Goal: Task Accomplishment & Management: Use online tool/utility

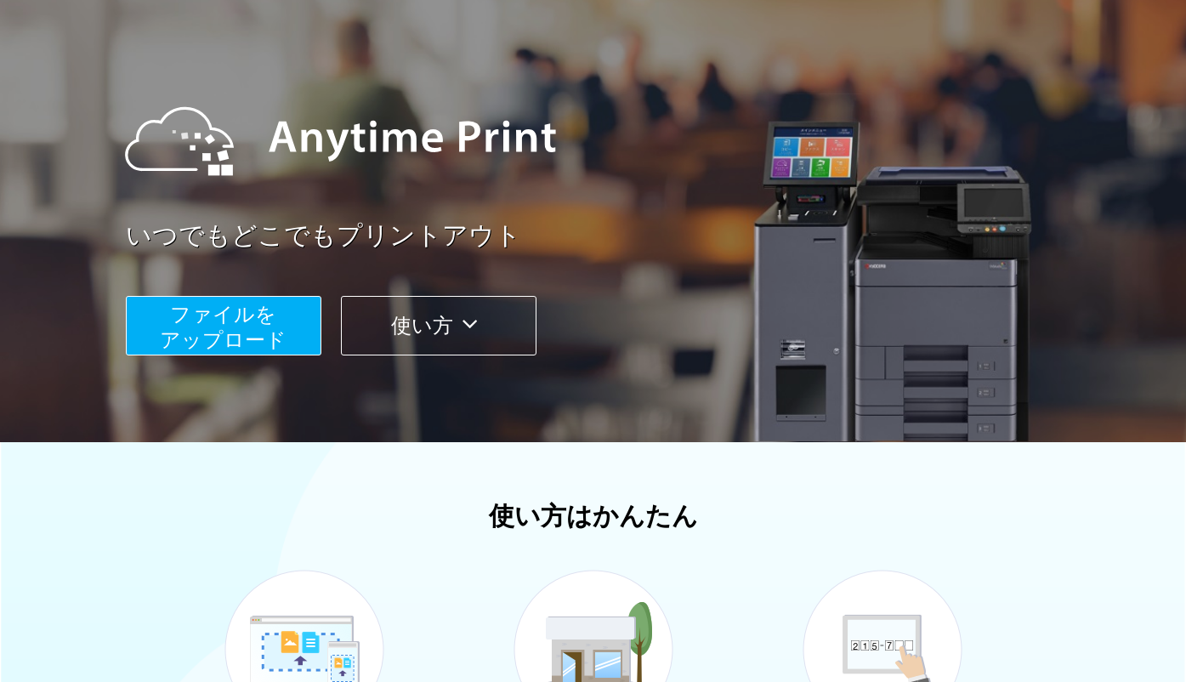
scroll to position [187, 0]
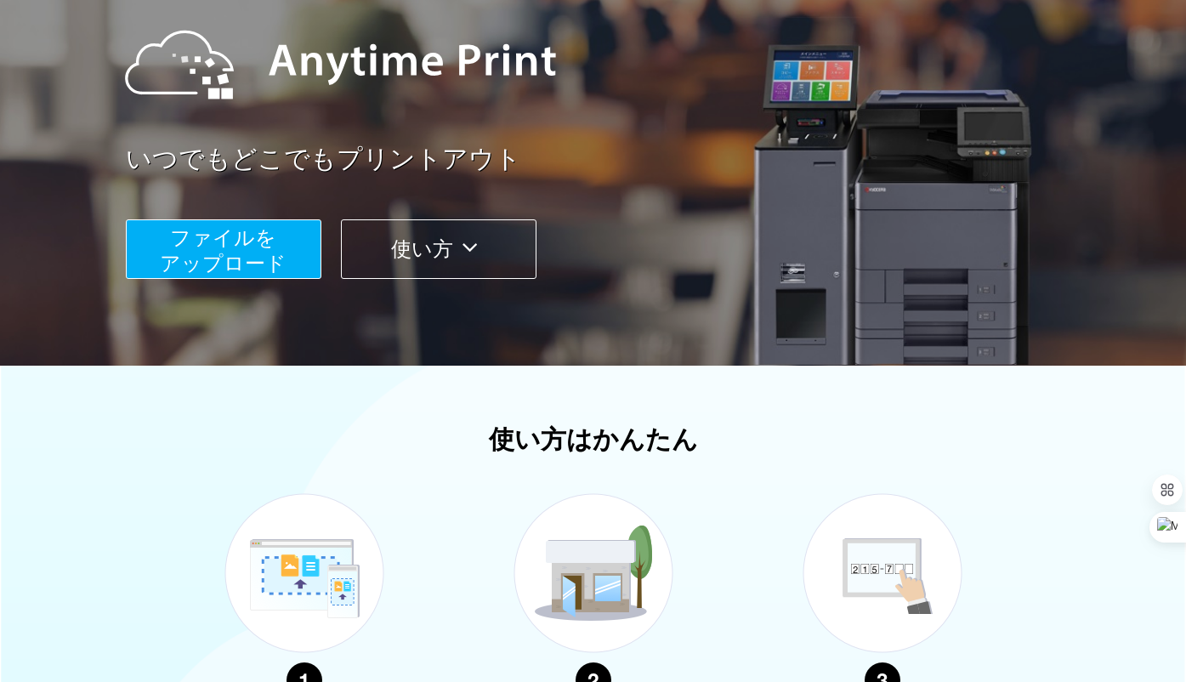
click at [269, 251] on button "ファイルを ​​アップロード" at bounding box center [224, 249] width 196 height 60
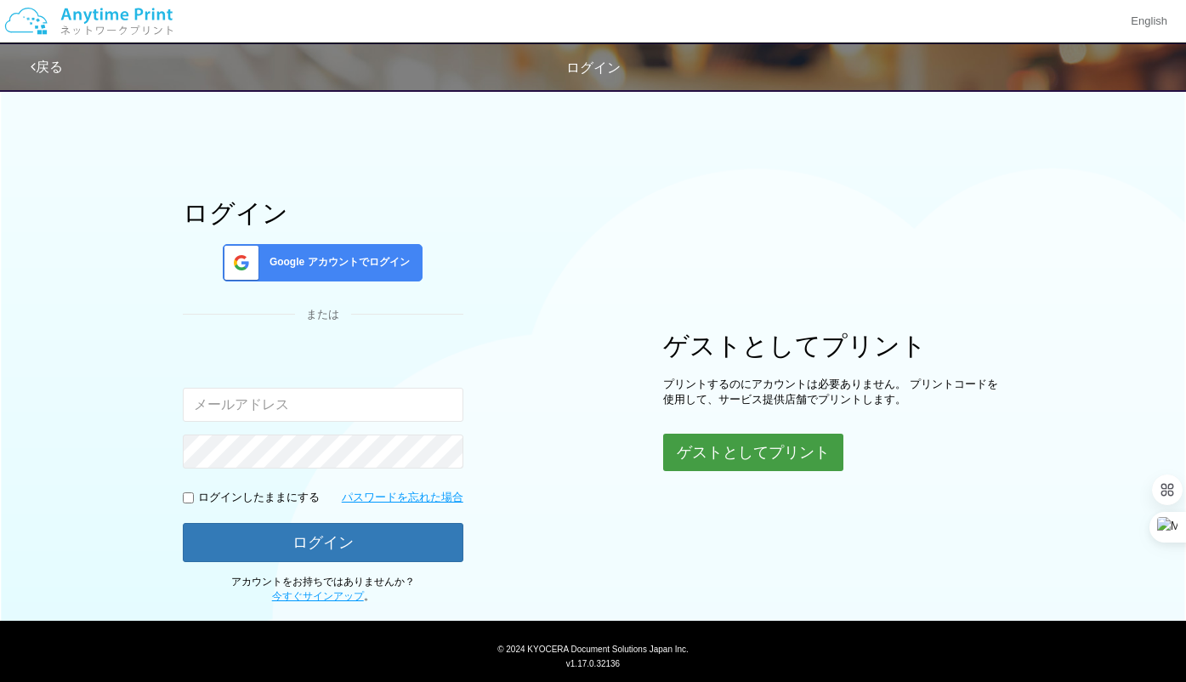
click at [699, 468] on button "ゲストとしてプリント" at bounding box center [753, 452] width 180 height 37
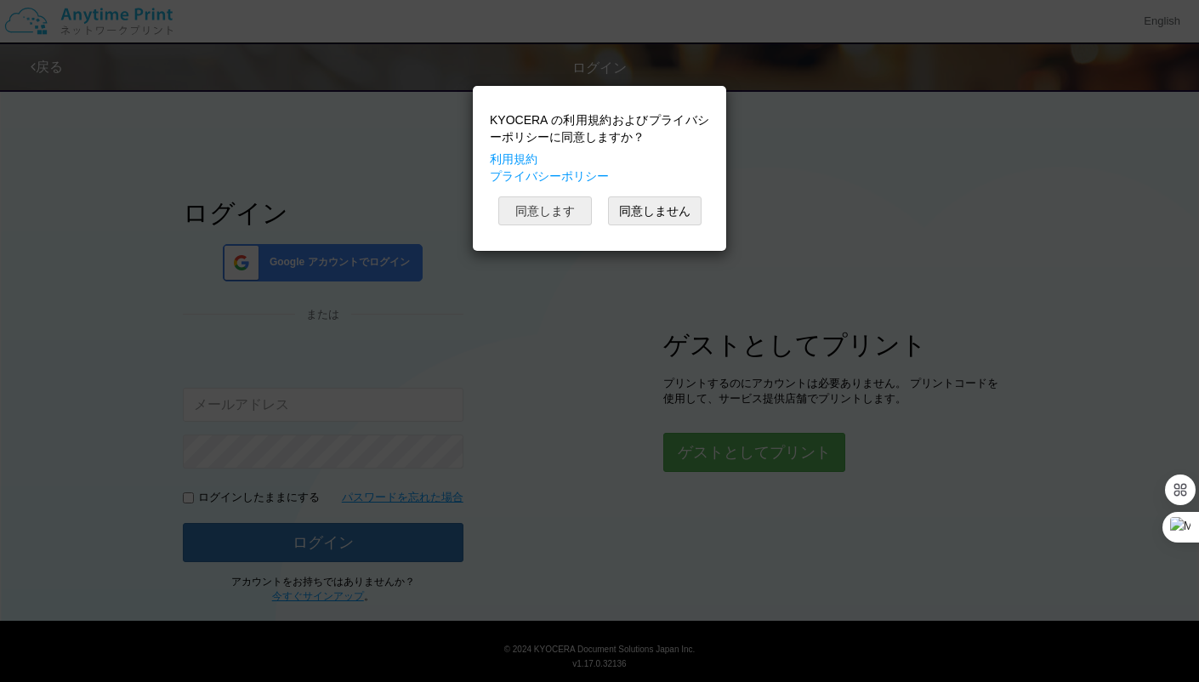
click at [544, 207] on button "同意します" at bounding box center [545, 210] width 94 height 29
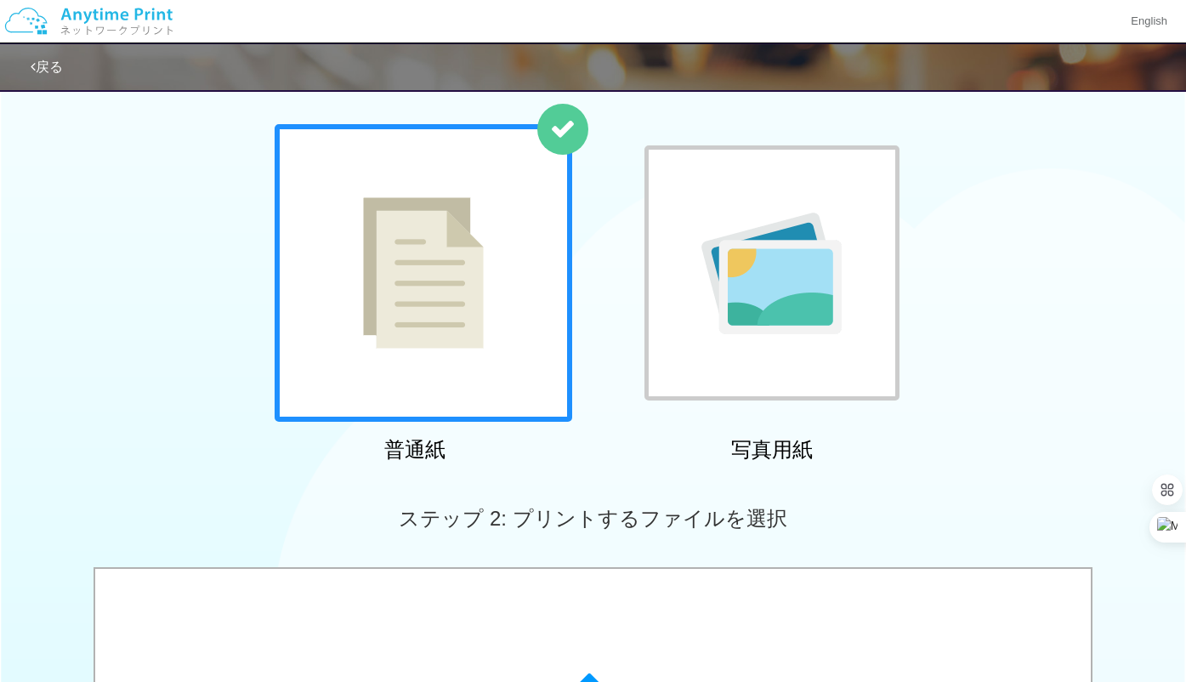
scroll to position [81, 0]
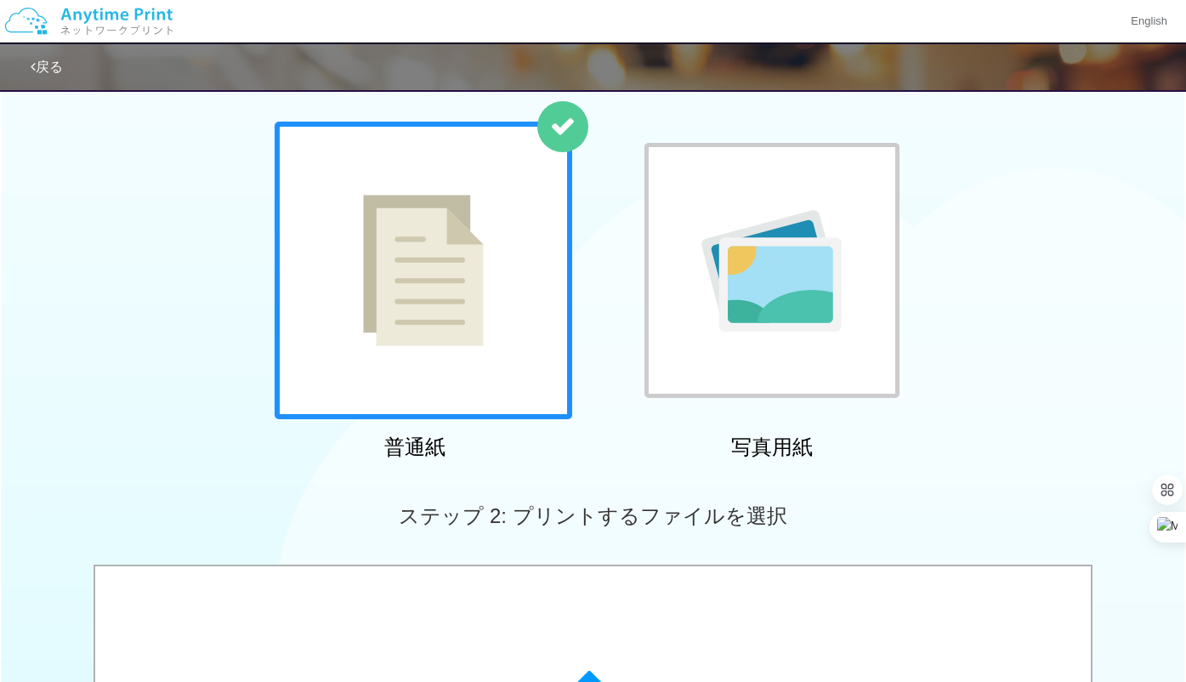
click at [471, 305] on img at bounding box center [423, 270] width 121 height 151
click at [440, 323] on img at bounding box center [423, 270] width 121 height 151
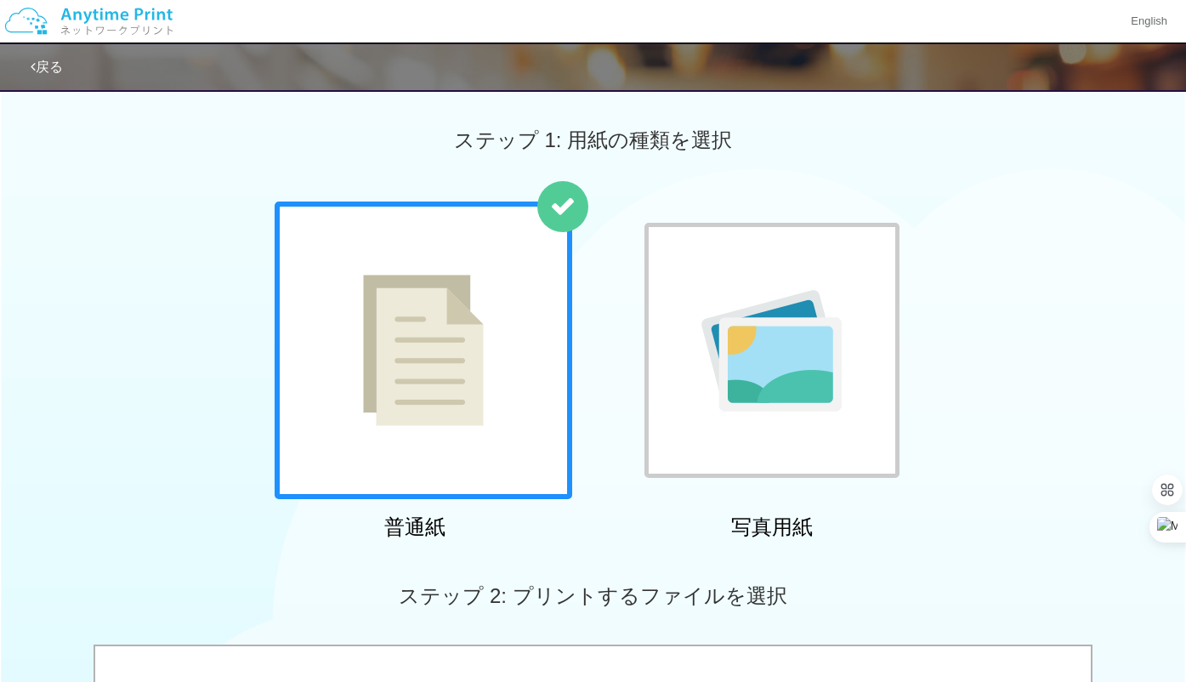
scroll to position [0, 0]
click at [456, 400] on img at bounding box center [423, 350] width 121 height 151
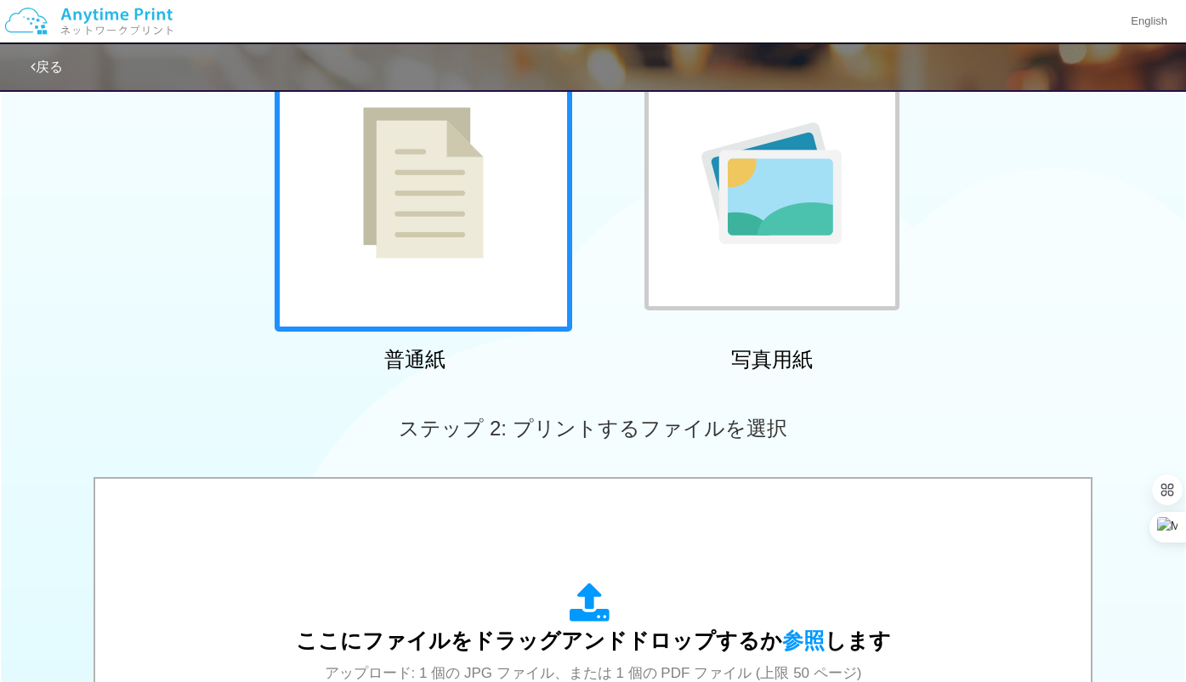
scroll to position [611, 0]
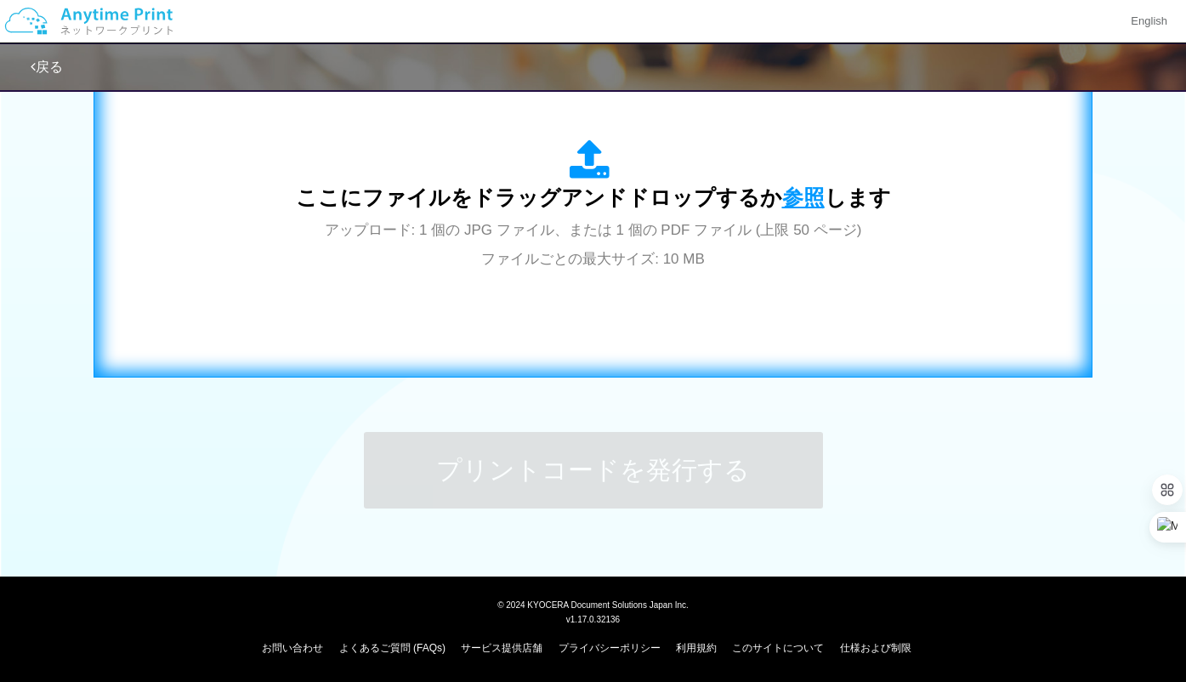
click at [785, 194] on span "参照" at bounding box center [803, 197] width 43 height 24
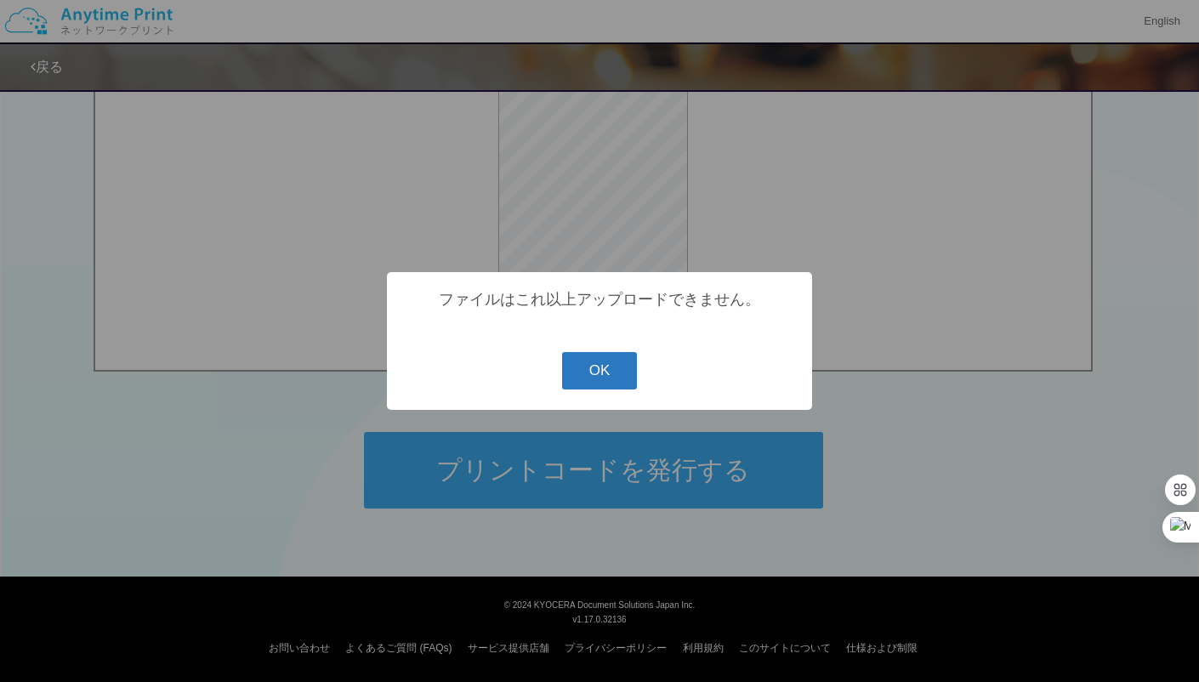
click at [605, 372] on button "OK" at bounding box center [600, 370] width 76 height 37
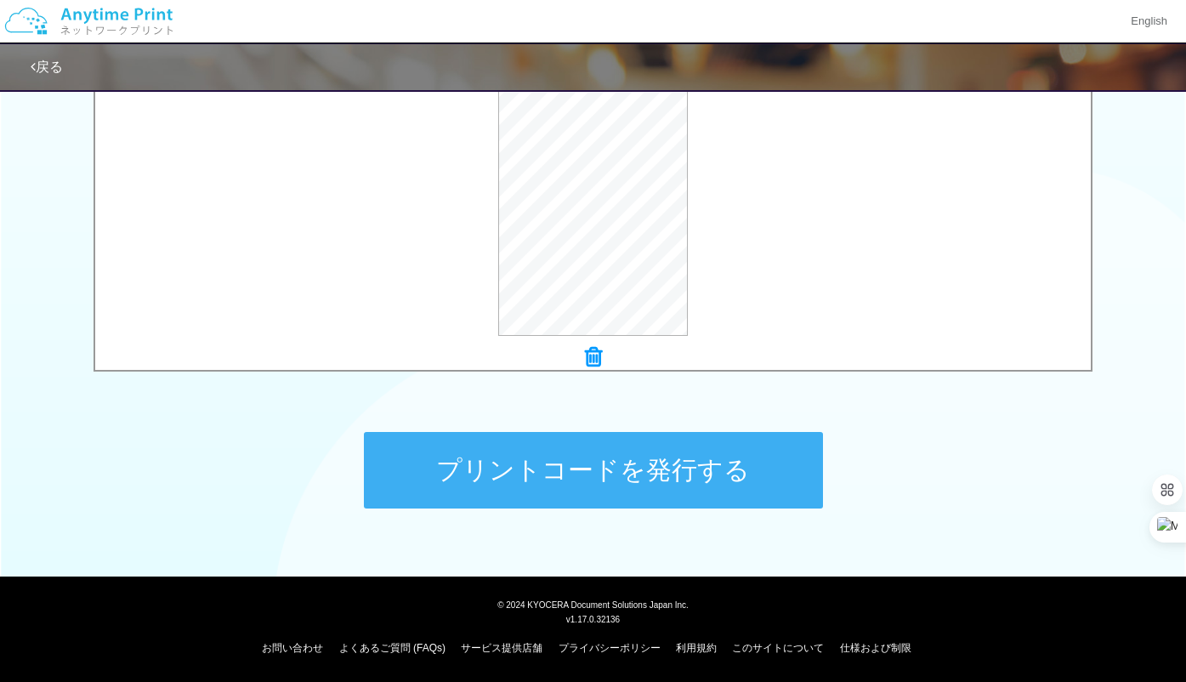
click at [563, 463] on button "プリントコードを発行する" at bounding box center [593, 470] width 459 height 77
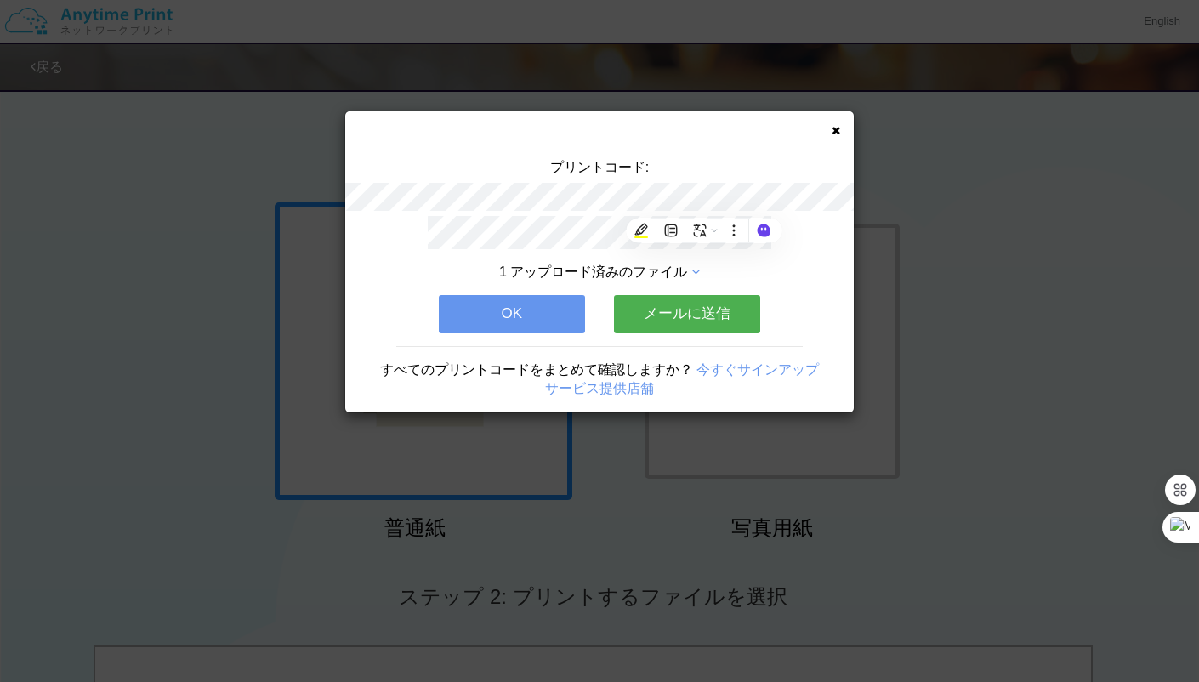
click at [547, 321] on button "OK" at bounding box center [512, 313] width 146 height 37
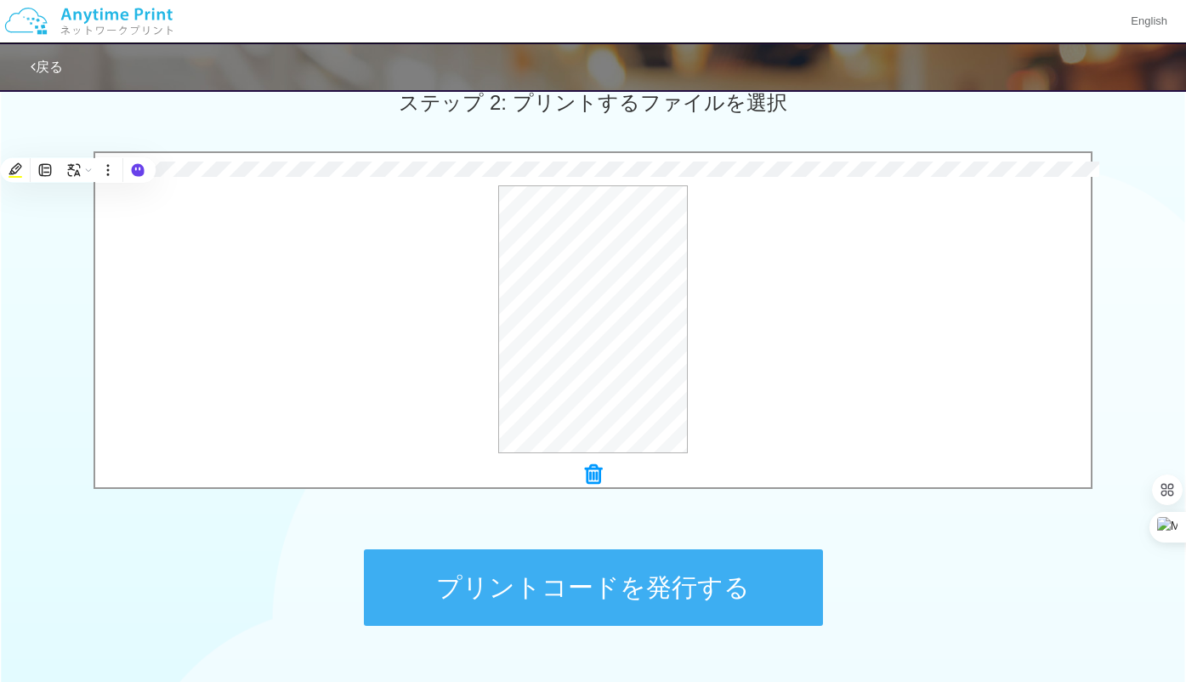
scroll to position [520, 0]
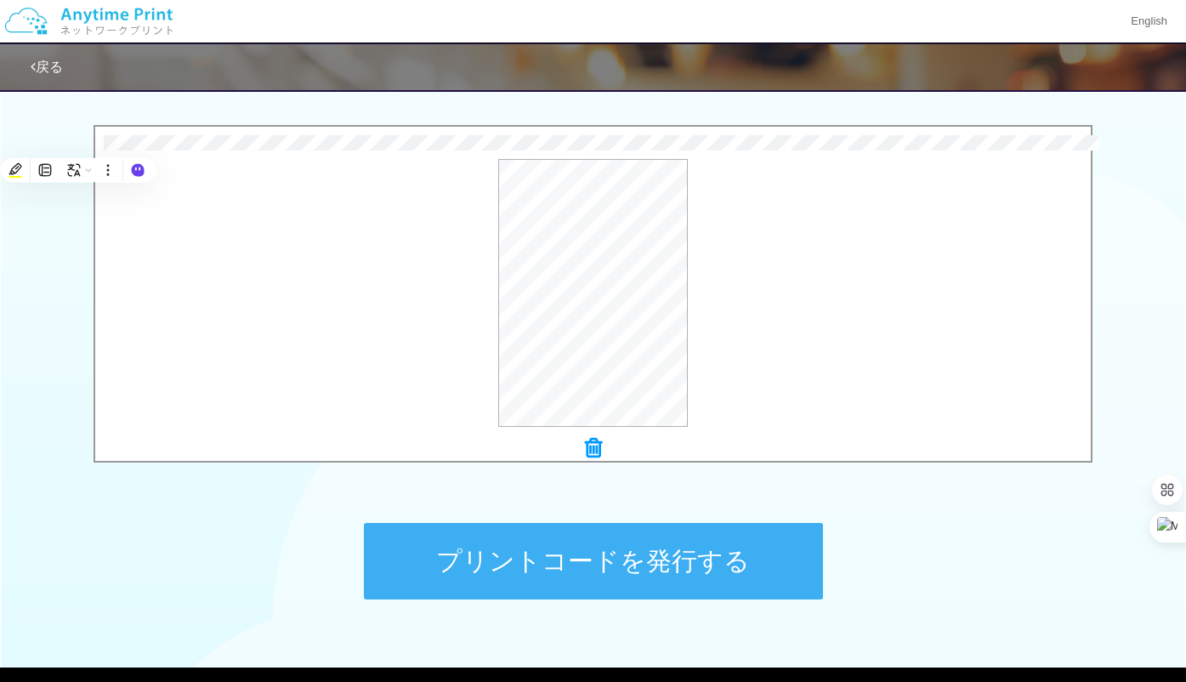
click at [534, 593] on button "プリントコードを発行する" at bounding box center [593, 561] width 459 height 77
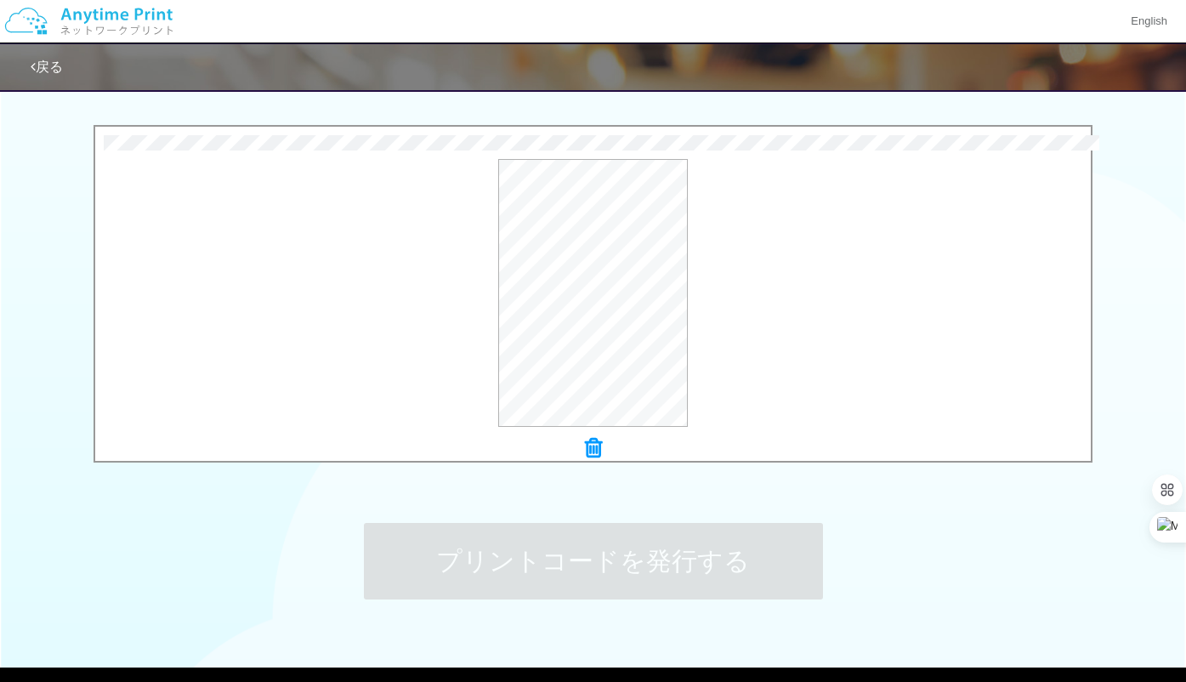
scroll to position [0, 0]
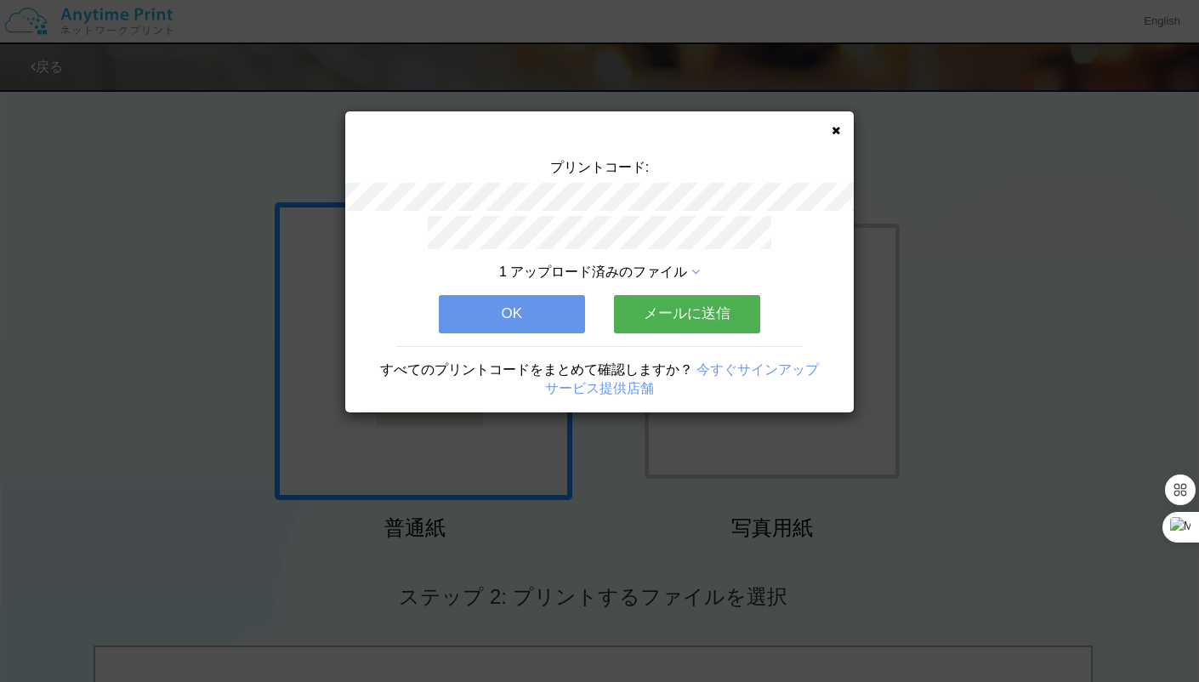
click at [549, 318] on button "OK" at bounding box center [512, 313] width 146 height 37
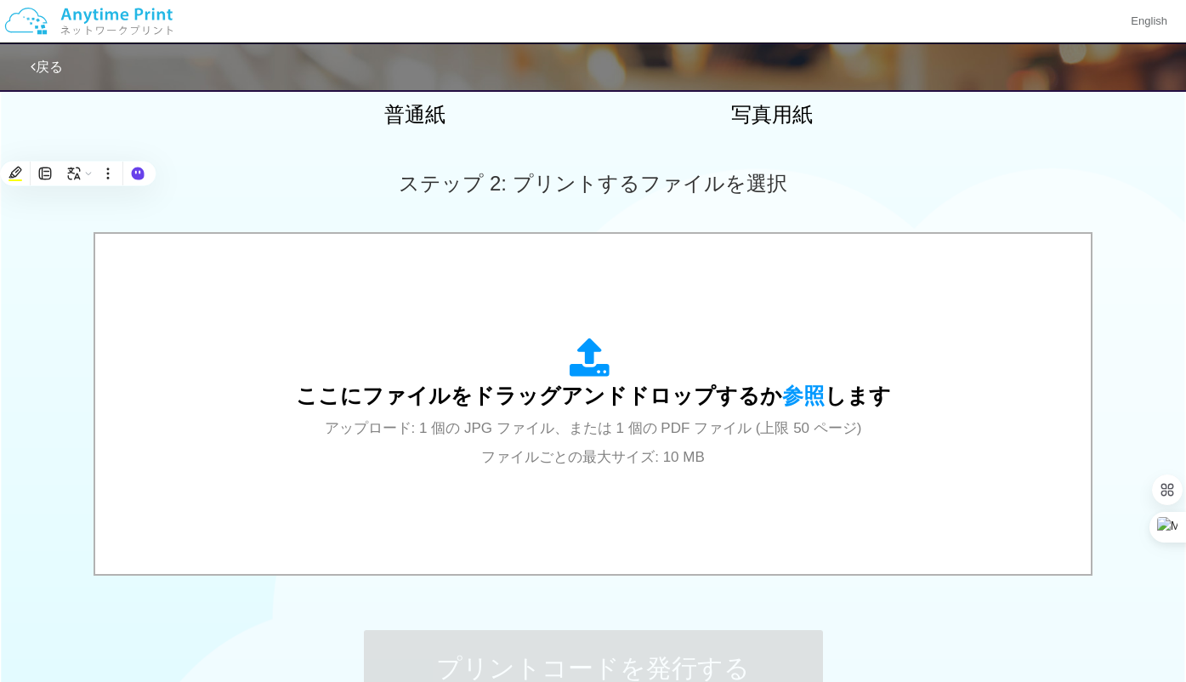
scroll to position [611, 0]
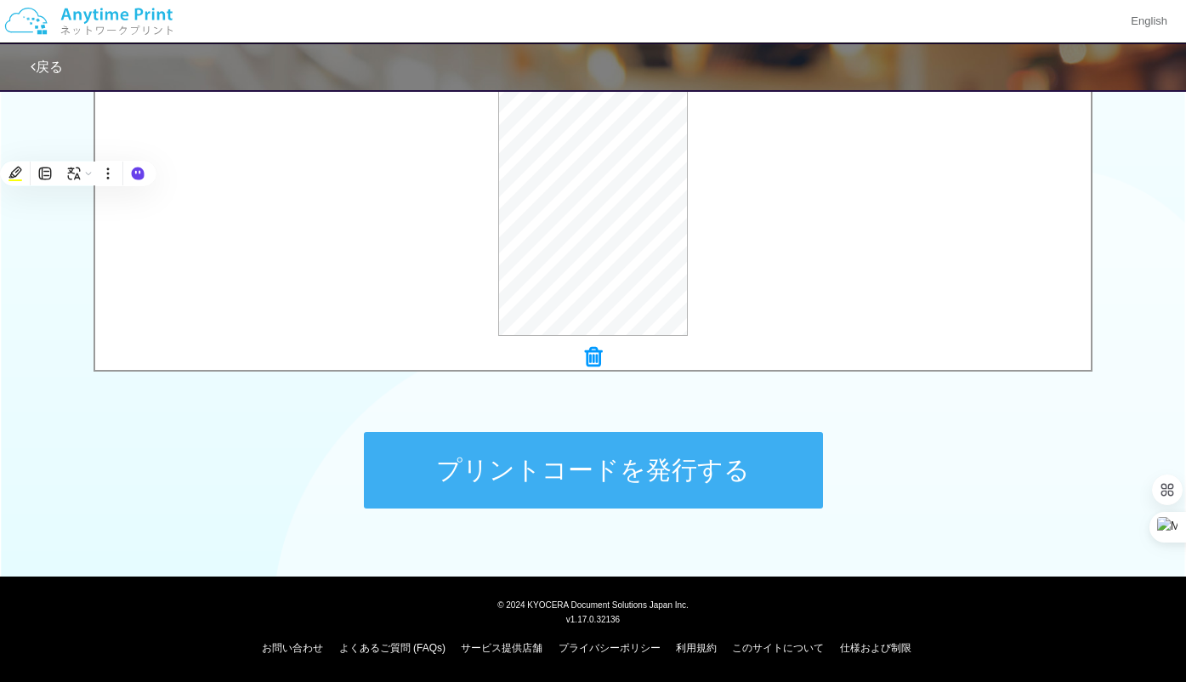
click at [582, 447] on button "プリントコードを発行する" at bounding box center [593, 470] width 459 height 77
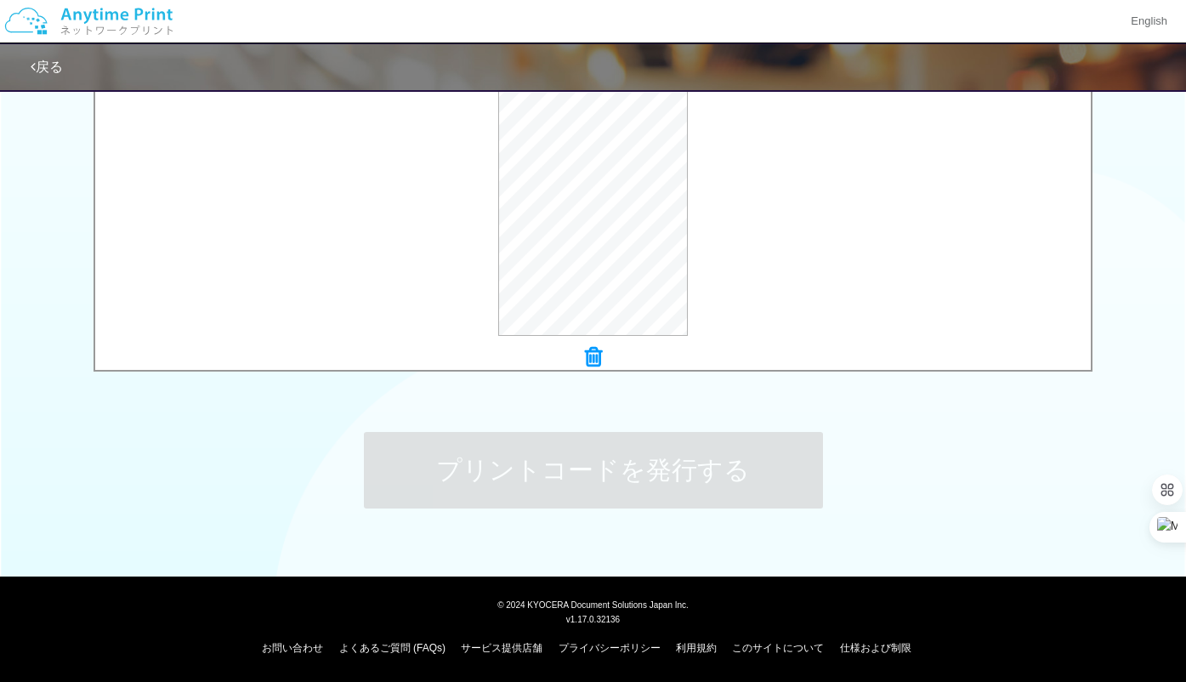
scroll to position [0, 0]
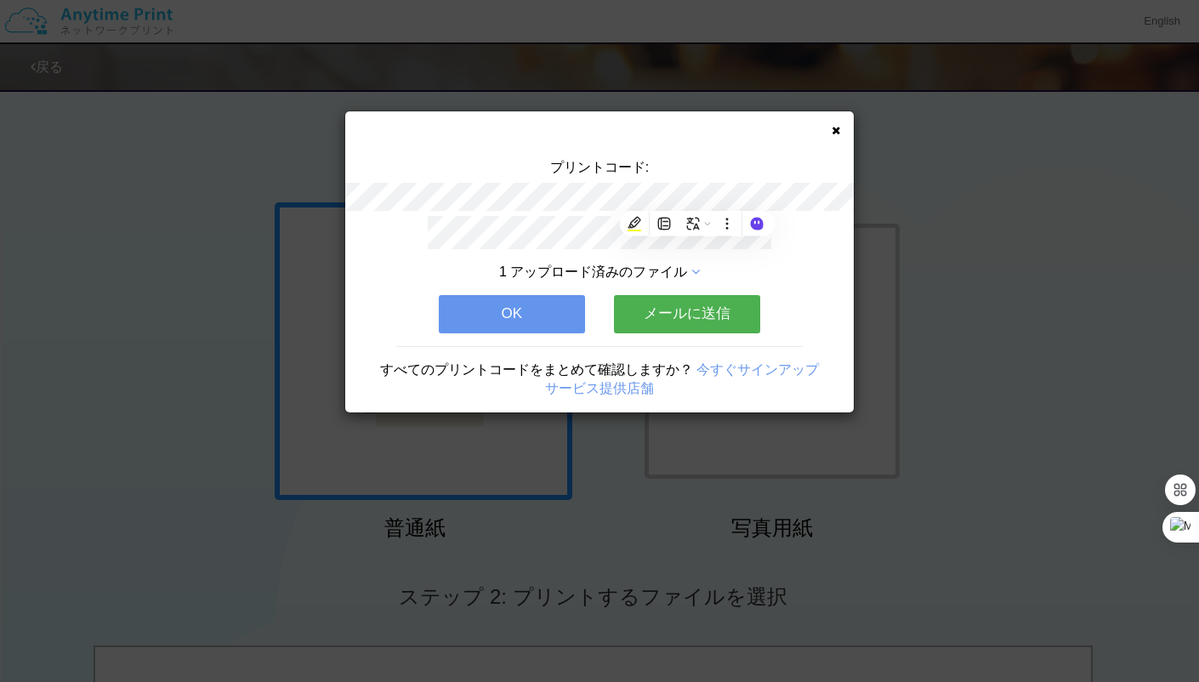
click at [523, 311] on button "OK" at bounding box center [512, 313] width 146 height 37
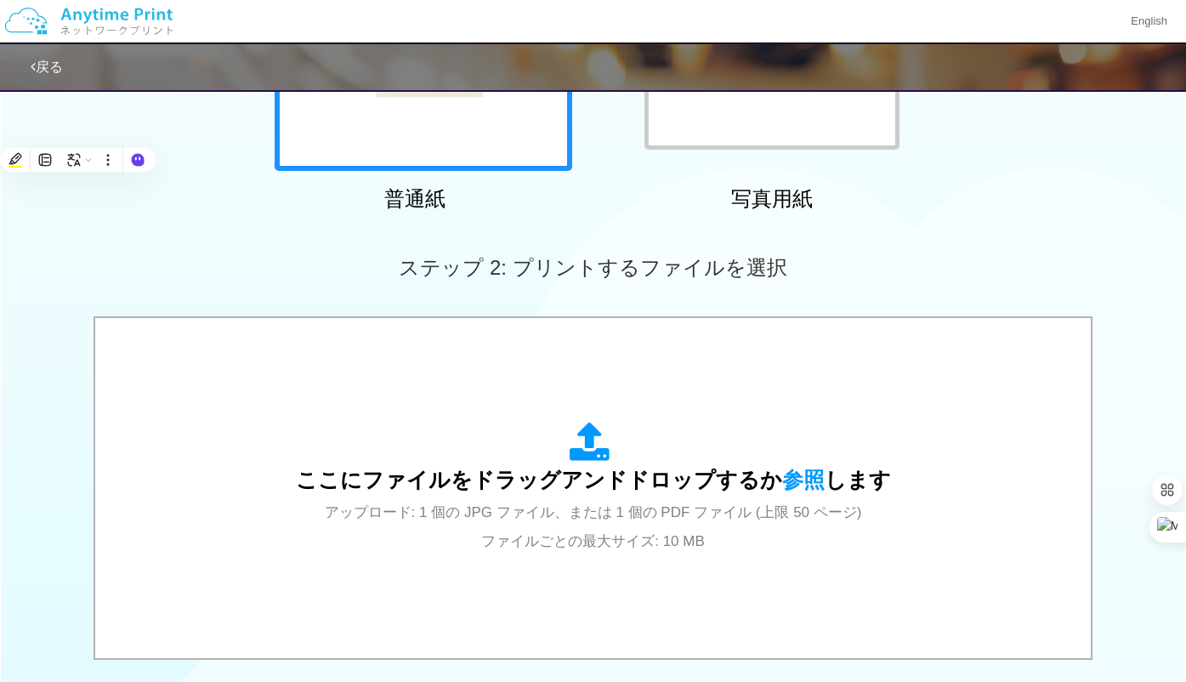
scroll to position [198, 0]
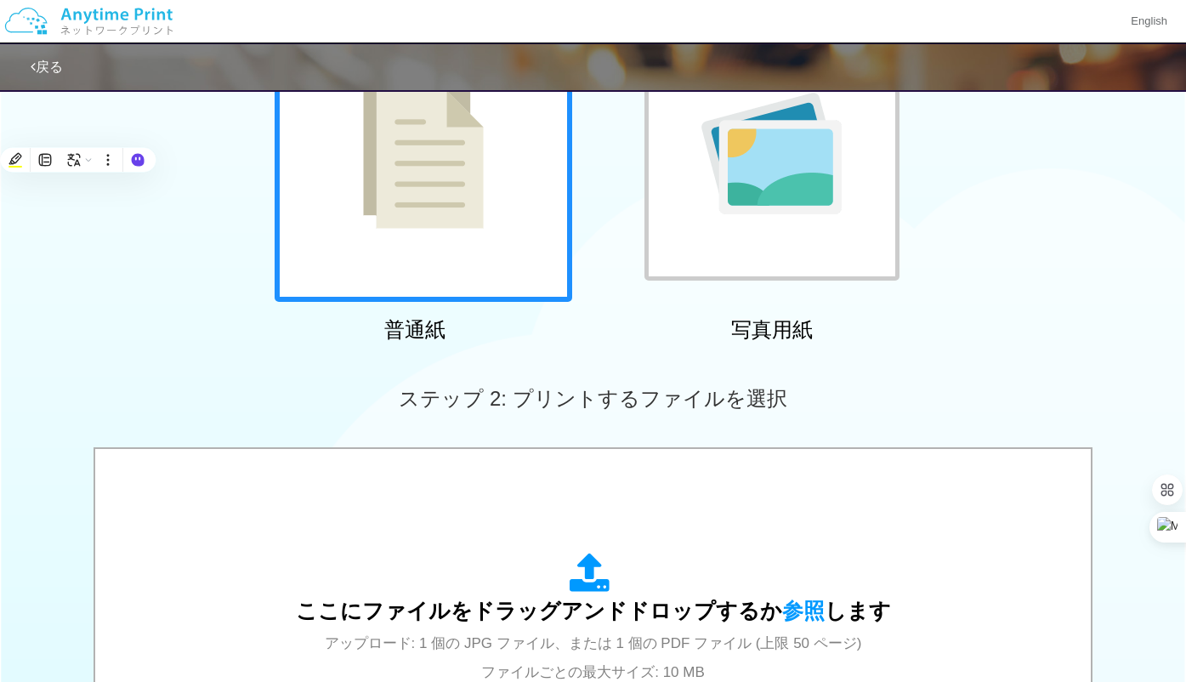
click at [786, 153] on img at bounding box center [771, 154] width 140 height 122
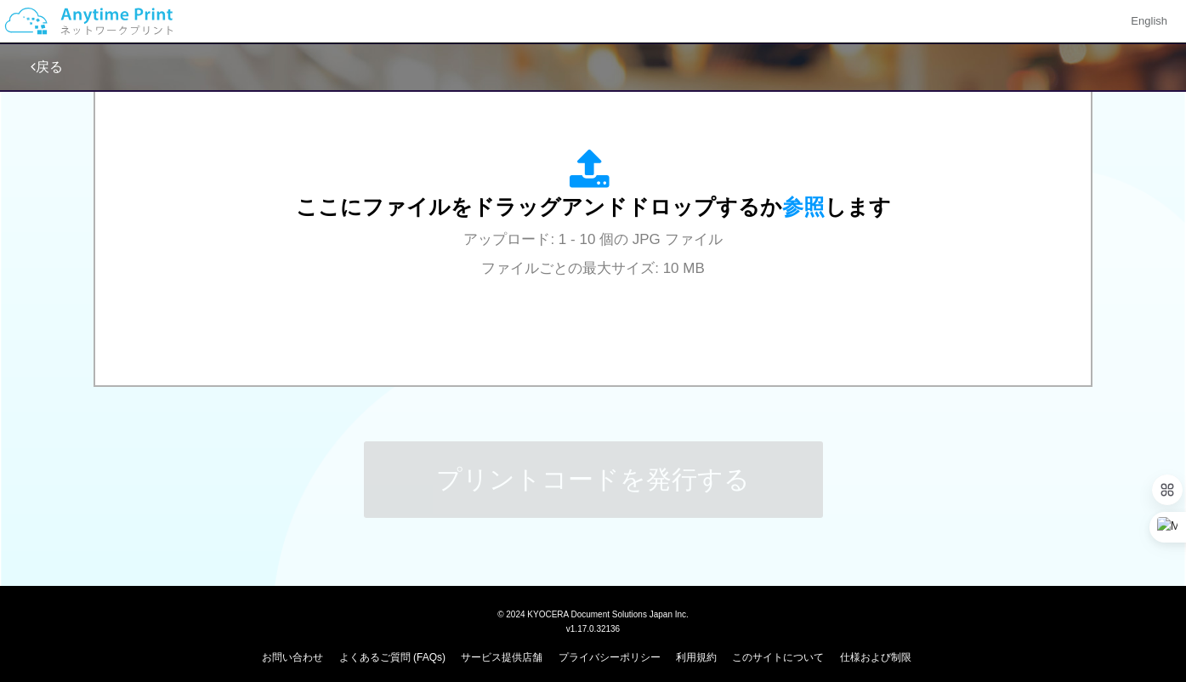
scroll to position [611, 0]
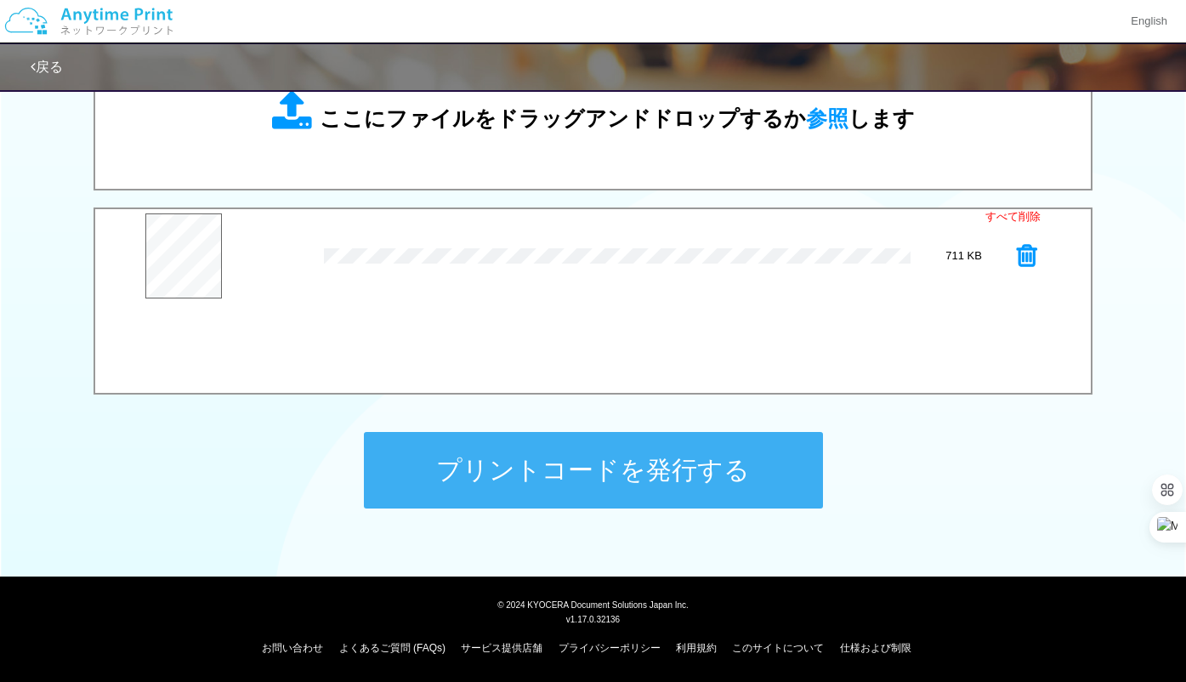
click at [528, 475] on button "プリントコードを発行する" at bounding box center [593, 470] width 459 height 77
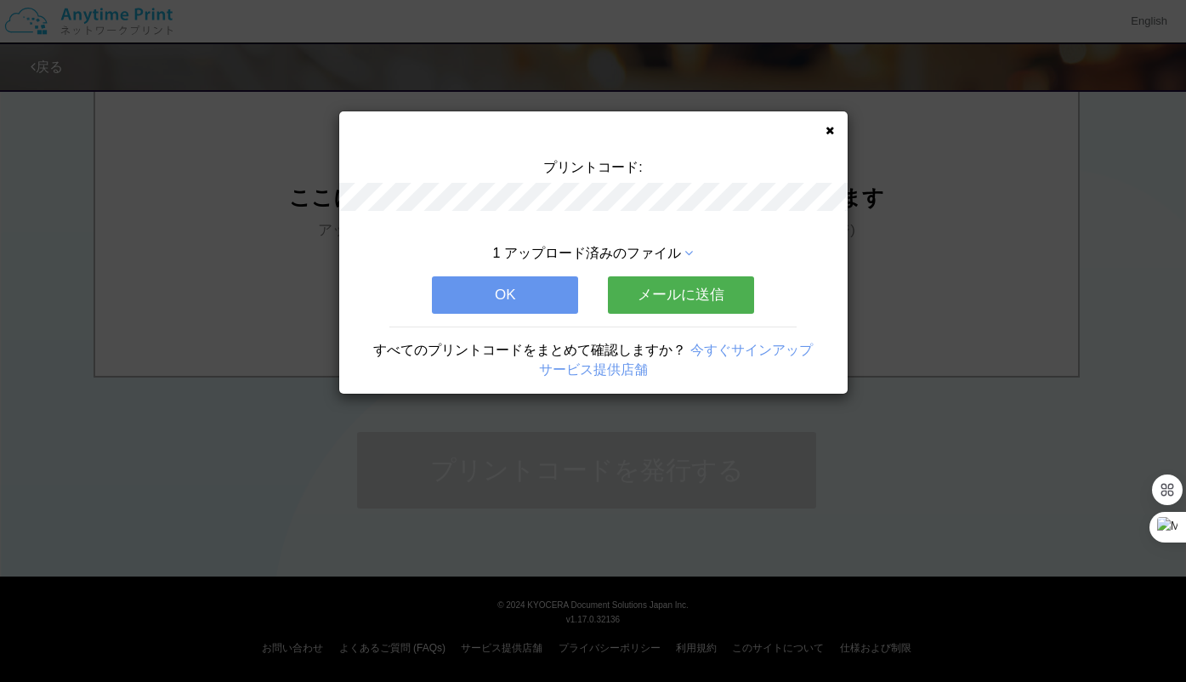
scroll to position [0, 0]
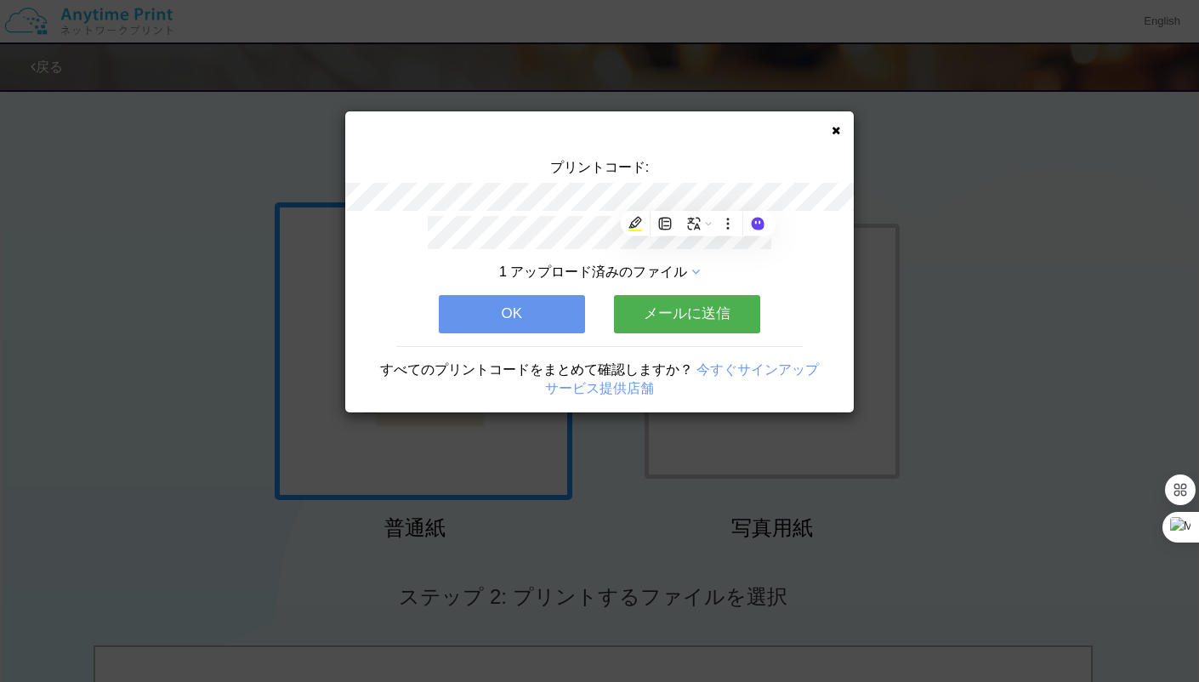
click at [552, 314] on button "OK" at bounding box center [512, 313] width 146 height 37
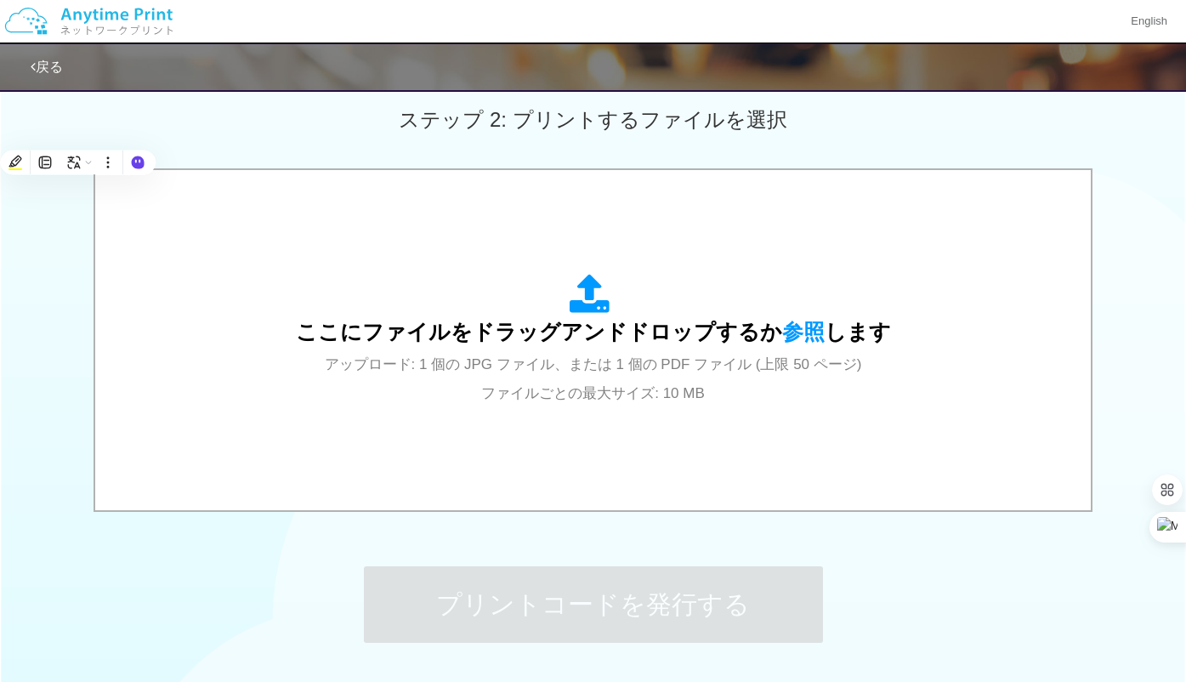
scroll to position [611, 0]
